Goal: Information Seeking & Learning: Check status

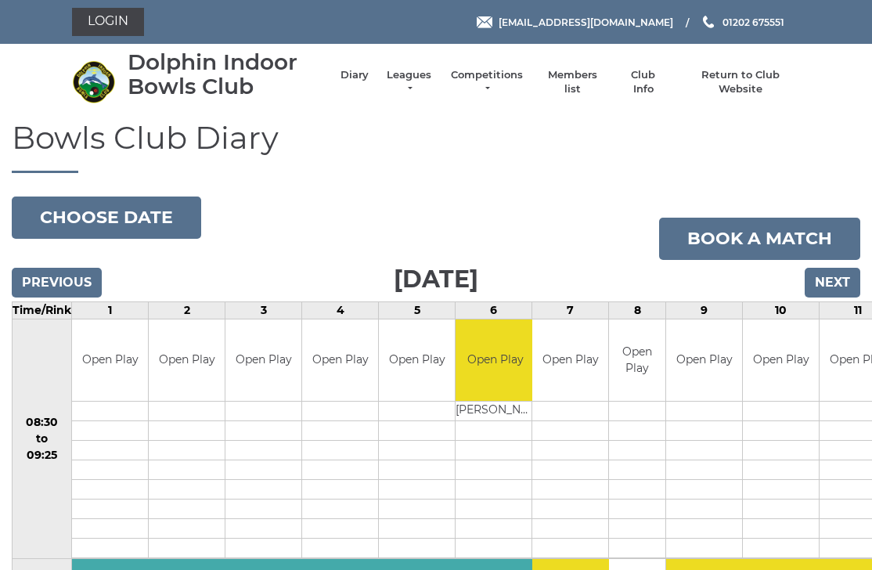
scroll to position [2, 0]
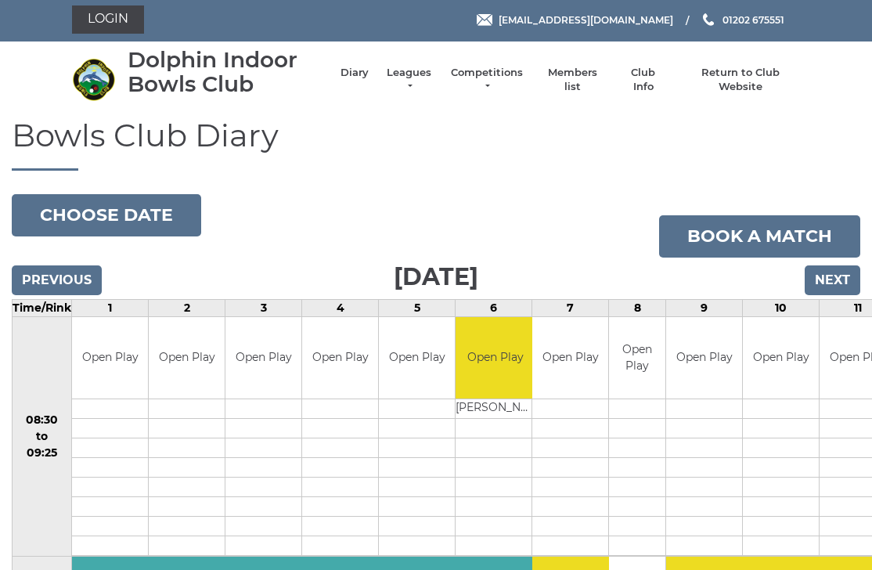
click at [423, 85] on link "Leagues" at bounding box center [408, 80] width 49 height 28
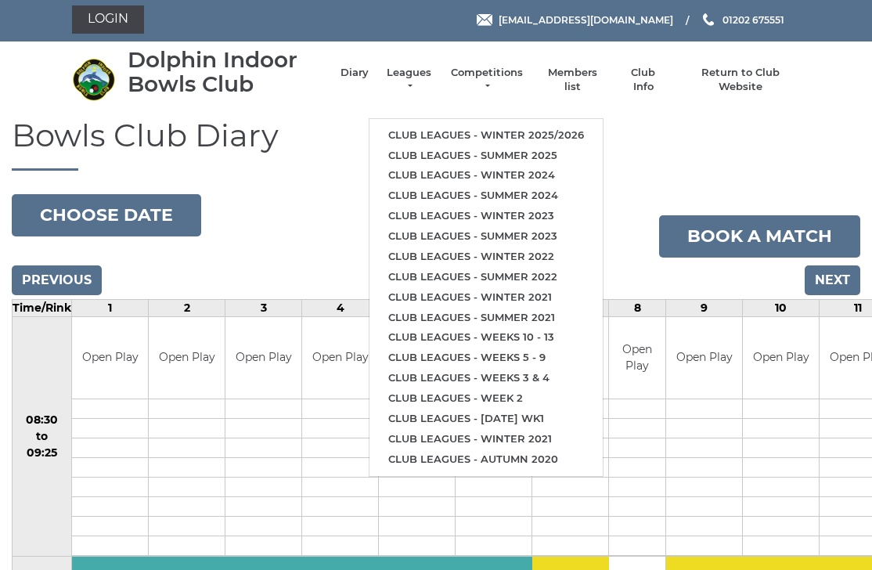
click at [582, 125] on link "Club leagues - Winter 2025/2026" at bounding box center [485, 135] width 233 height 20
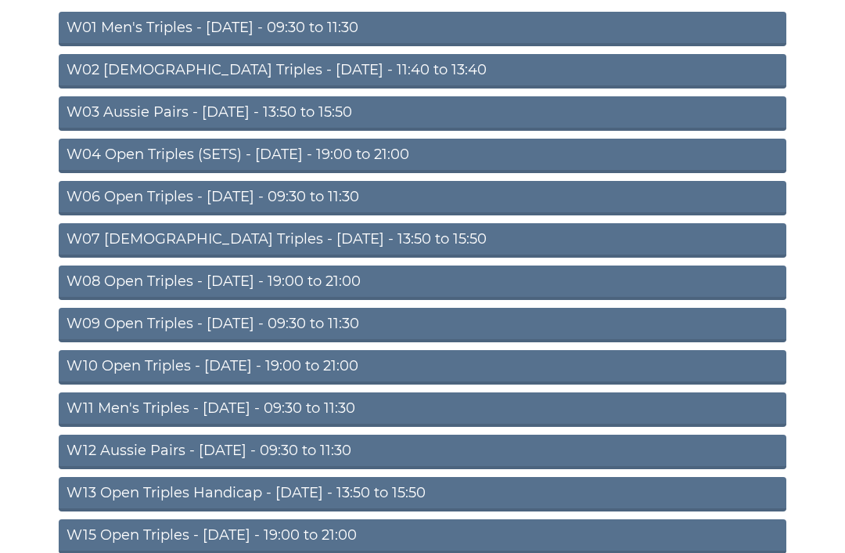
scroll to position [198, 0]
click at [386, 407] on link "W11 Men's Triples - [DATE] - 09:30 to 11:30" at bounding box center [423, 409] width 728 height 34
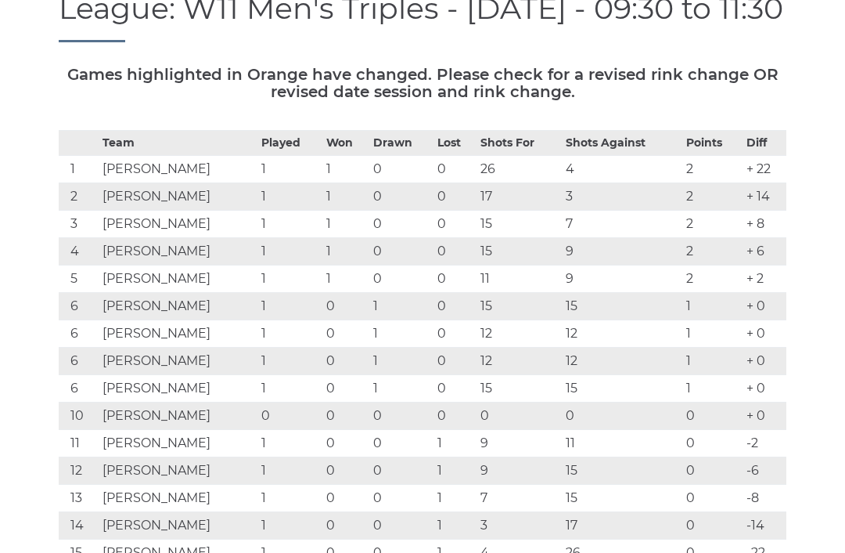
scroll to position [186, 0]
